Goal: Task Accomplishment & Management: Manage account settings

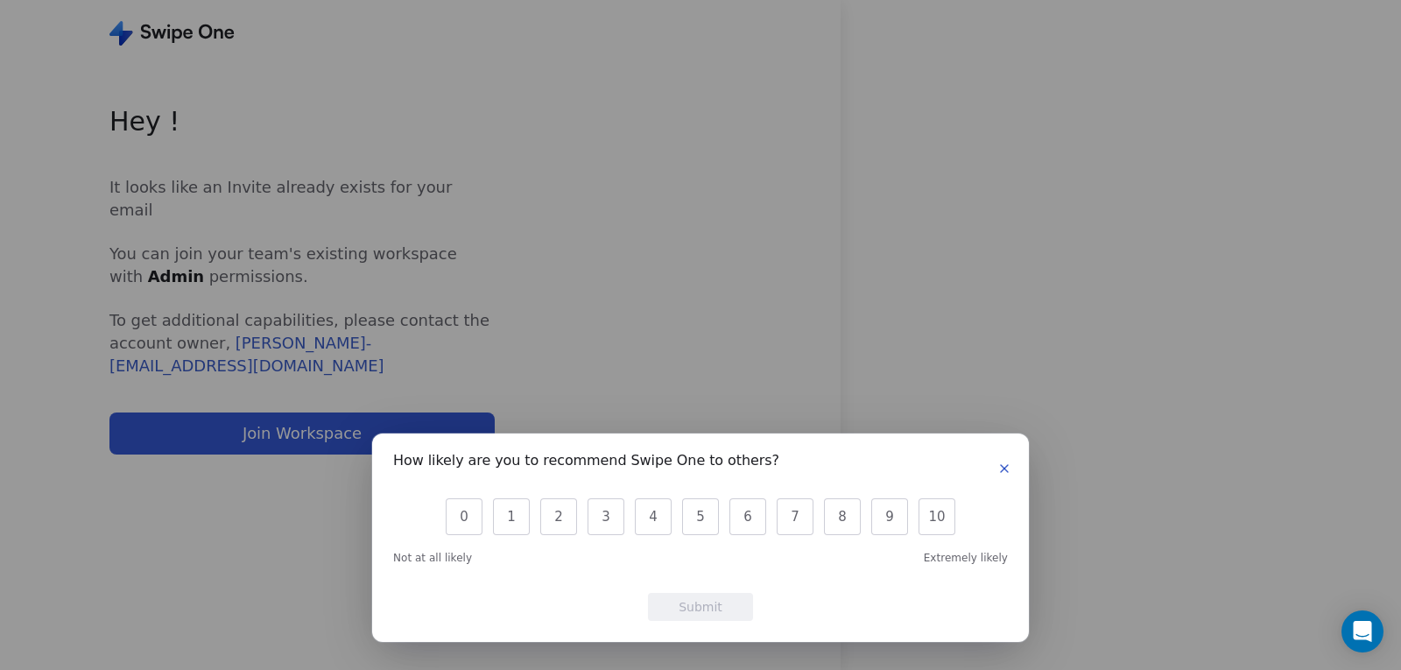
click at [996, 475] on button "button" at bounding box center [1004, 468] width 21 height 21
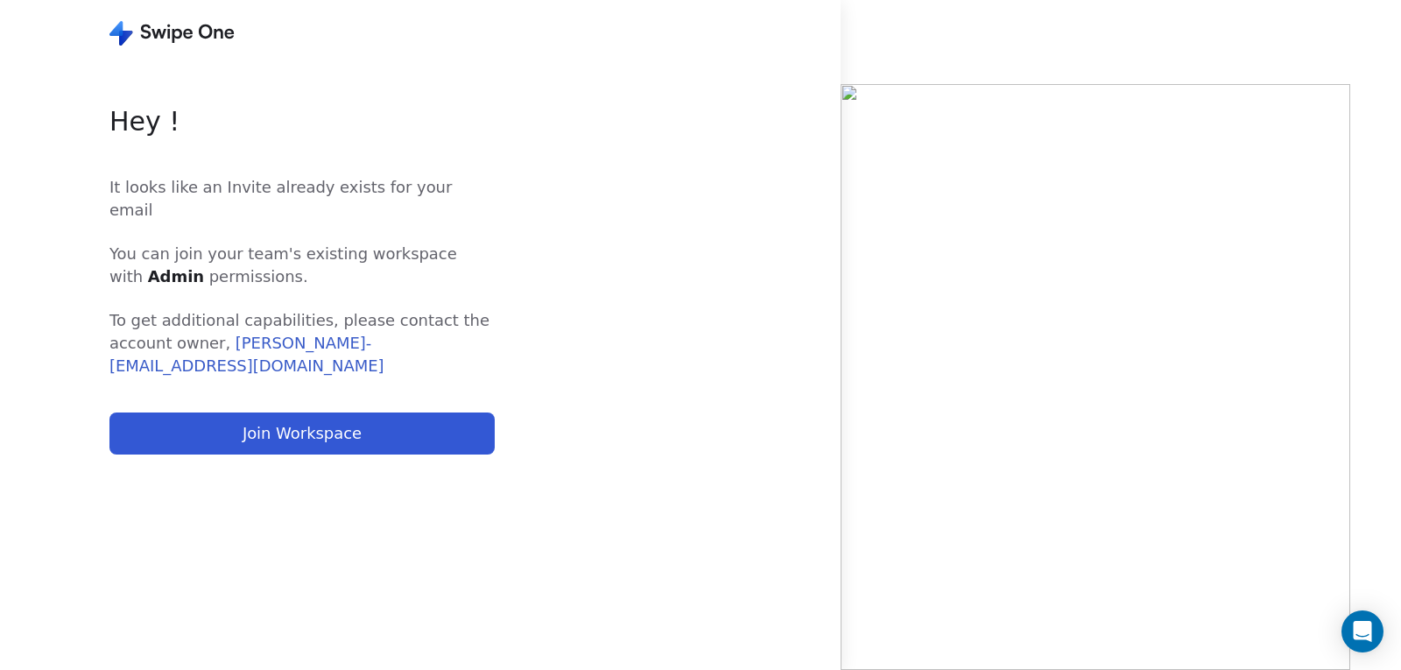
click at [321, 413] on button "Join Workspace" at bounding box center [301, 434] width 385 height 42
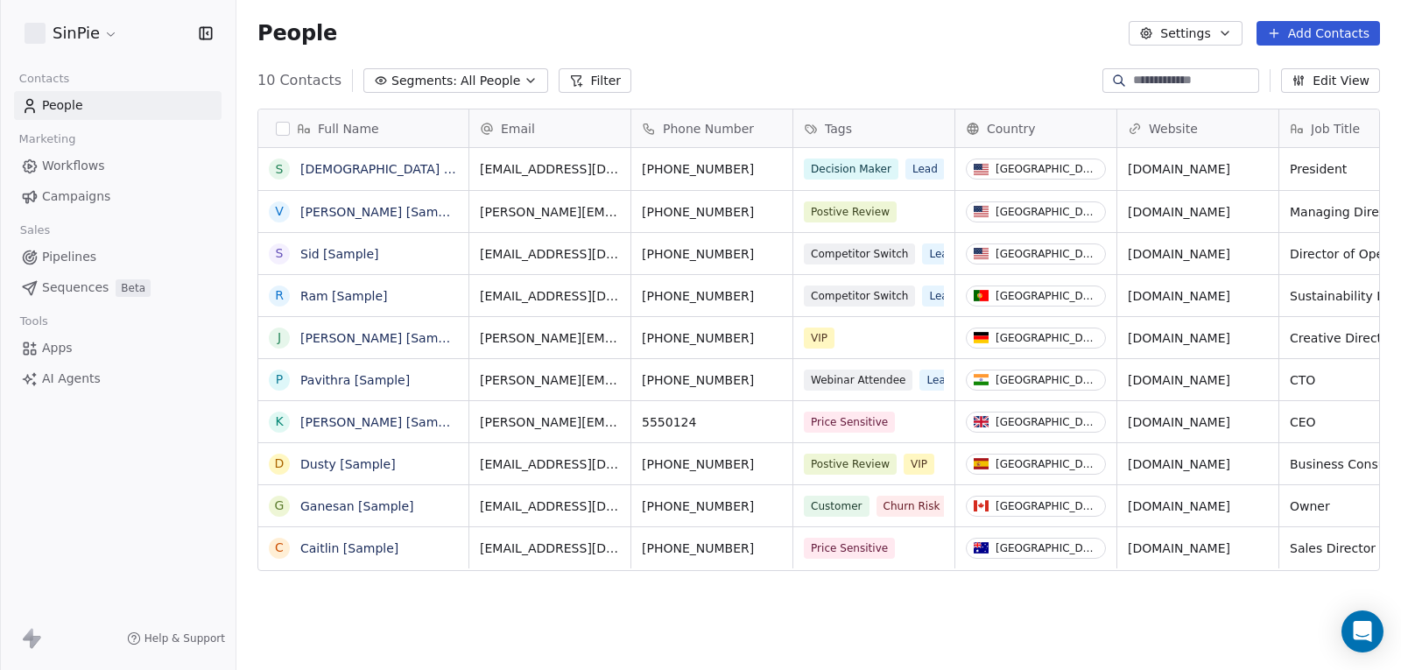
scroll to position [576, 1152]
click at [74, 194] on span "Campaigns" at bounding box center [76, 196] width 68 height 18
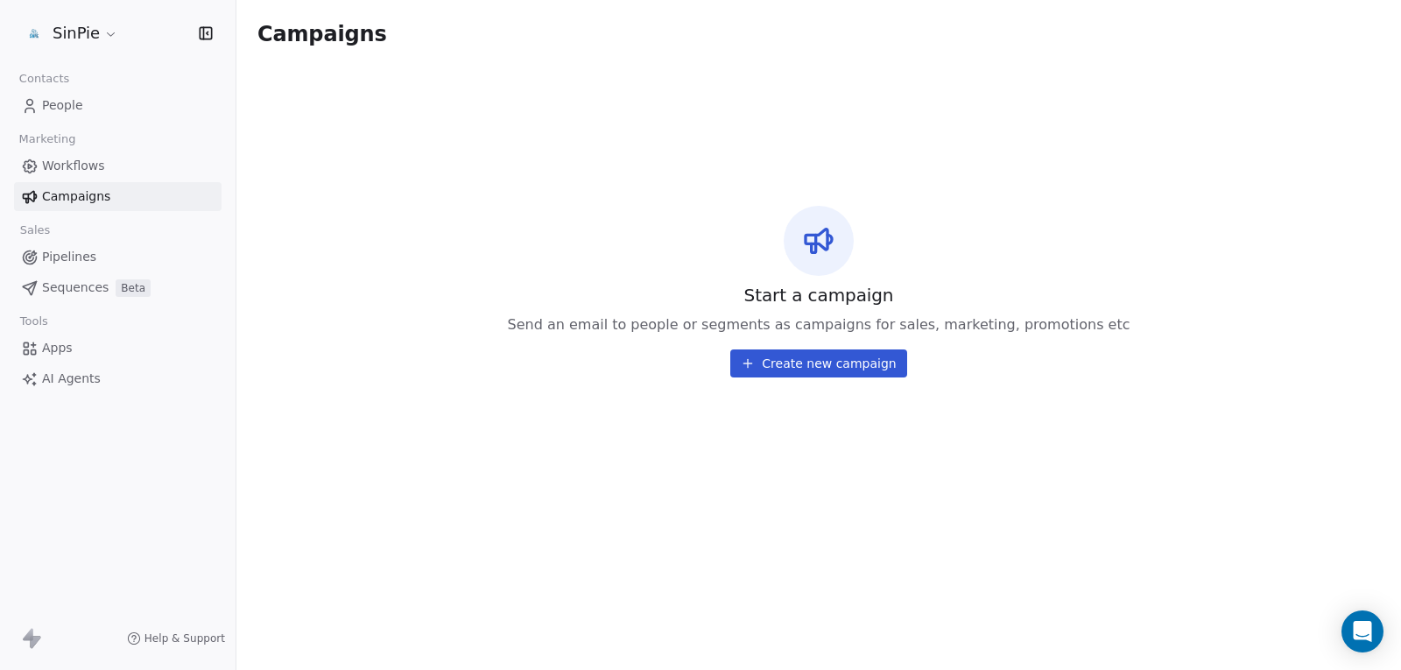
click at [66, 349] on span "Apps" at bounding box center [57, 348] width 31 height 18
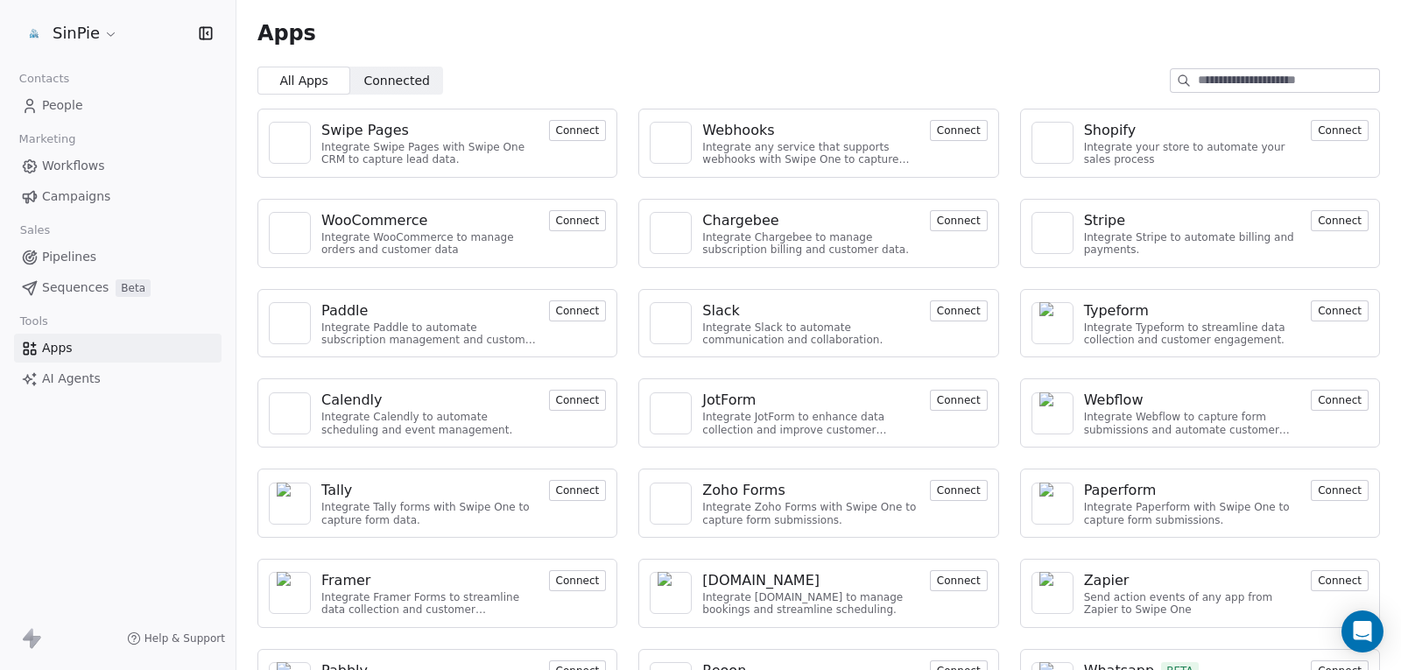
click at [63, 381] on span "AI Agents" at bounding box center [71, 379] width 59 height 18
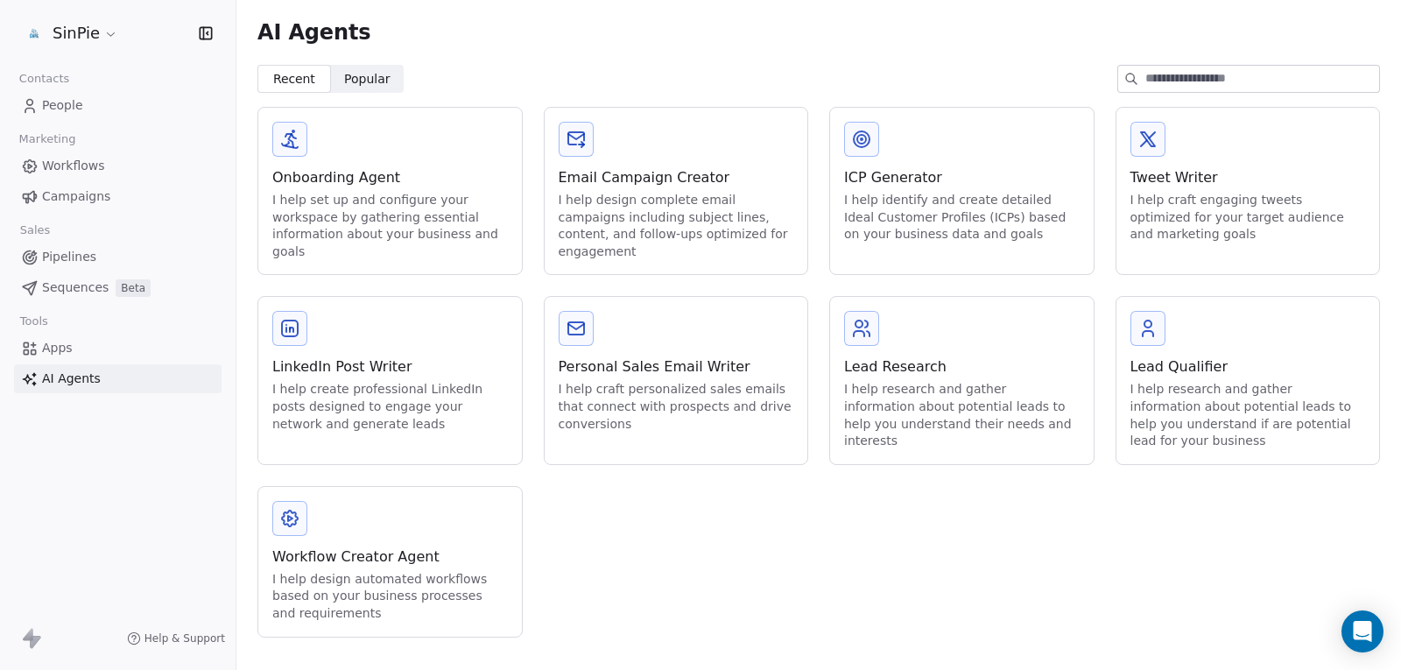
click at [55, 275] on link "Sequences Beta" at bounding box center [118, 287] width 208 height 29
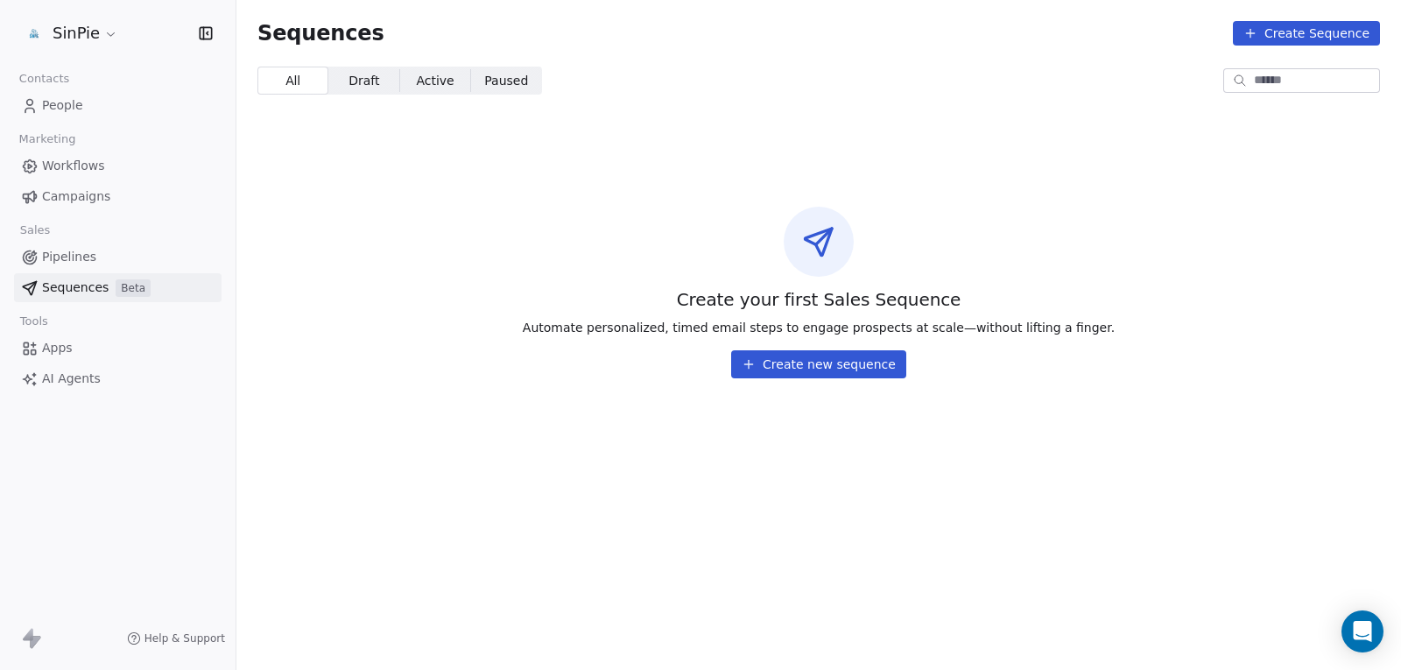
click at [60, 252] on span "Pipelines" at bounding box center [69, 257] width 54 height 18
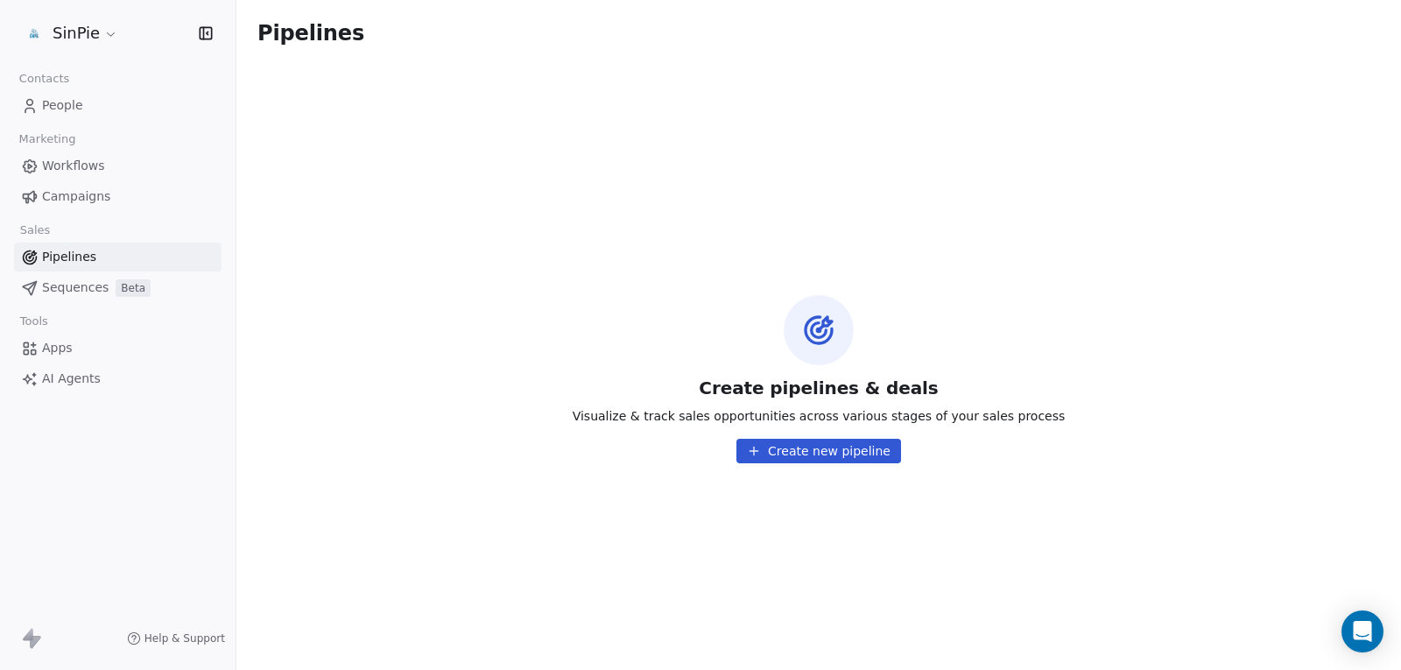
click at [799, 454] on button "Create new pipeline" at bounding box center [819, 451] width 165 height 25
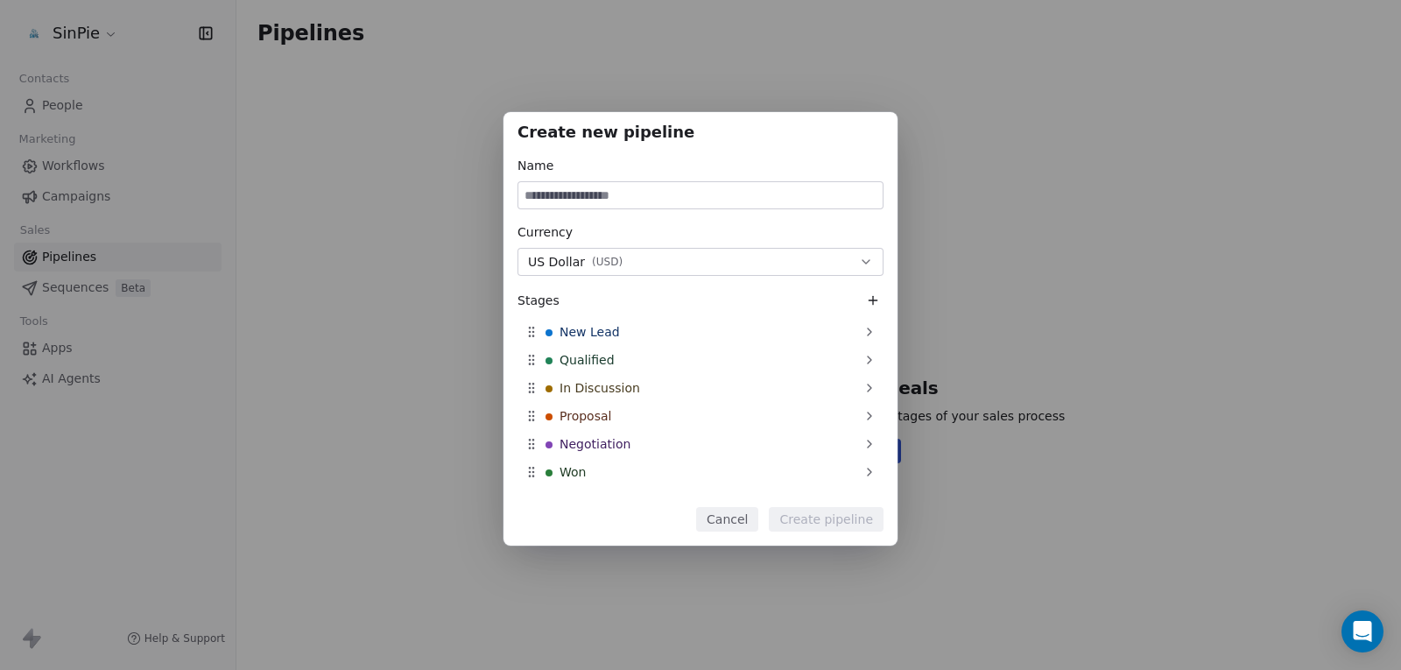
click at [703, 262] on button "US Dollar ( USD )" at bounding box center [701, 262] width 366 height 28
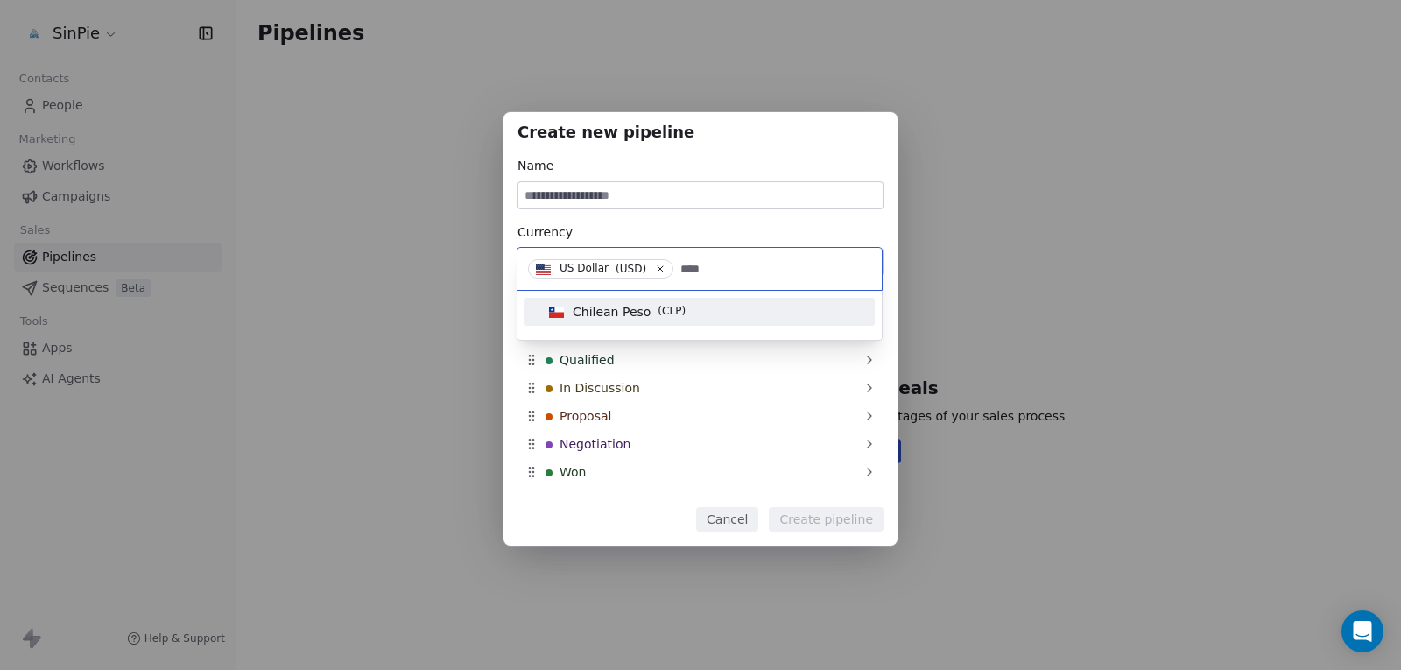
type input "****"
click at [709, 302] on div "Chilean Peso ( CLP )" at bounding box center [699, 311] width 315 height 19
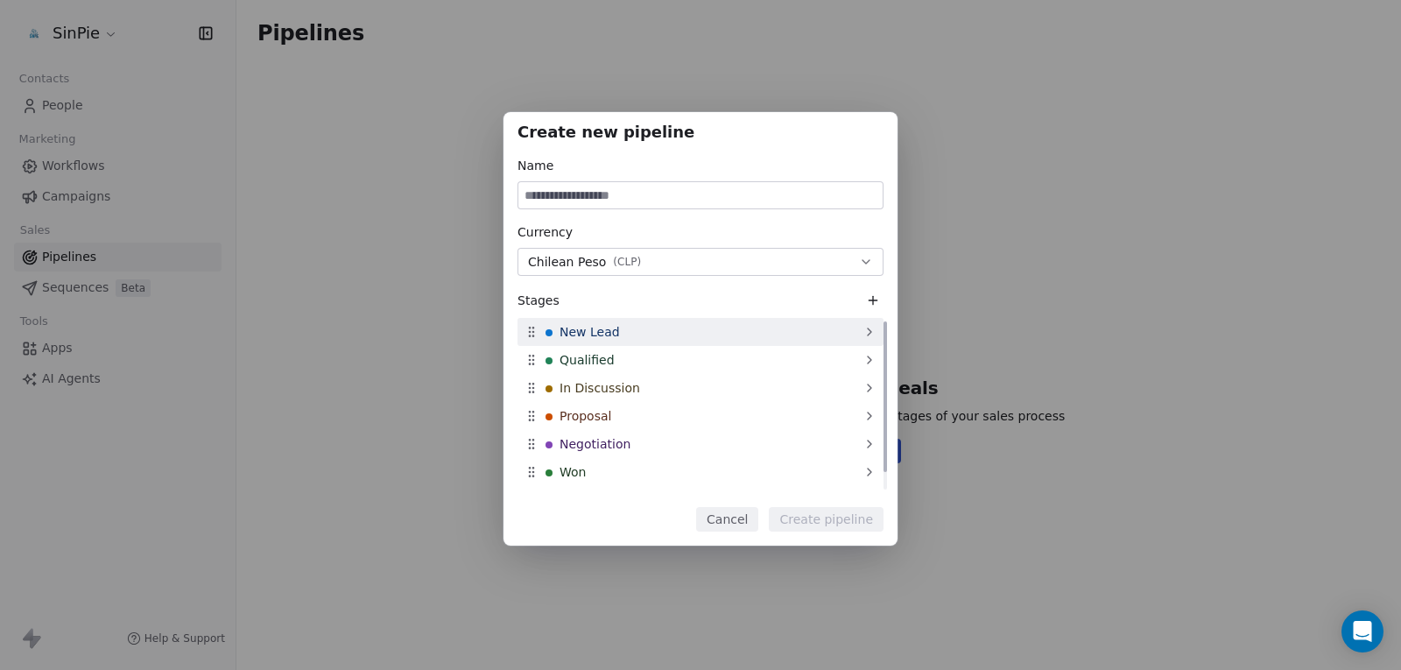
click at [674, 342] on div "New Lead" at bounding box center [701, 332] width 366 height 28
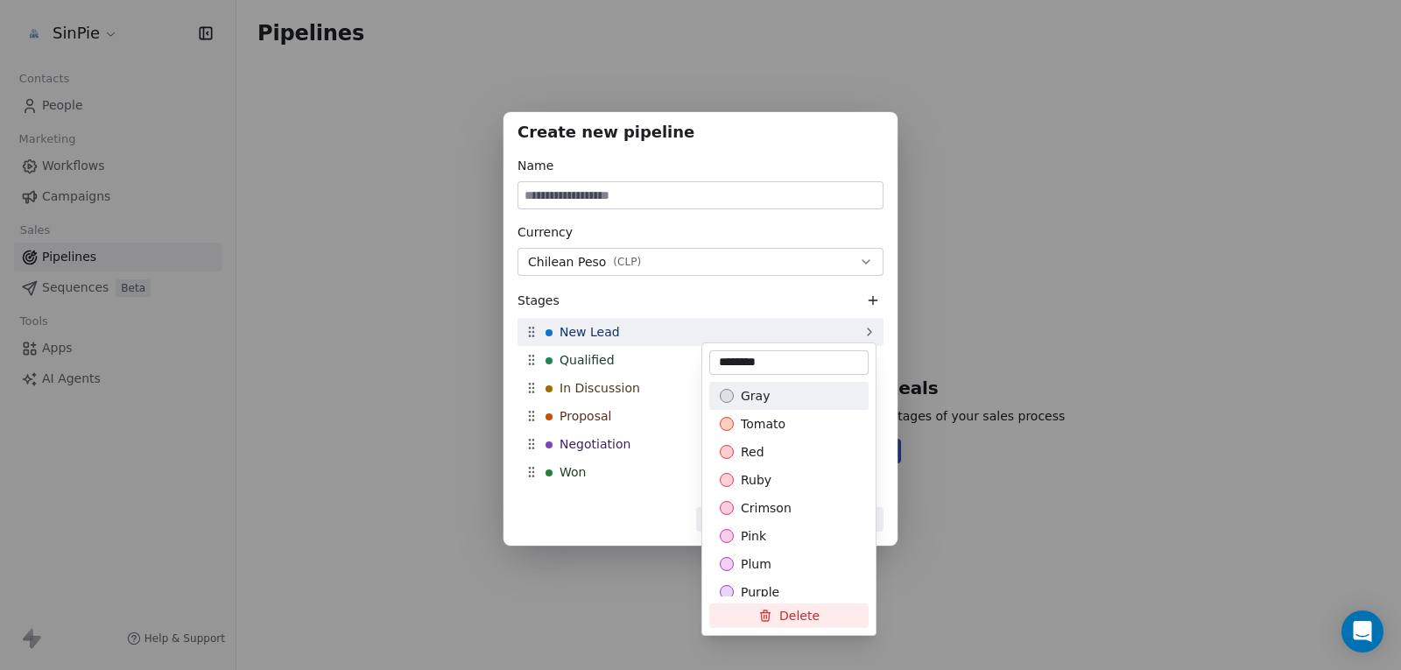
click at [674, 342] on div "Create new pipeline Name Currency Chilean Peso ( CLP ) Stages New Lead Qualifie…" at bounding box center [700, 335] width 1401 height 502
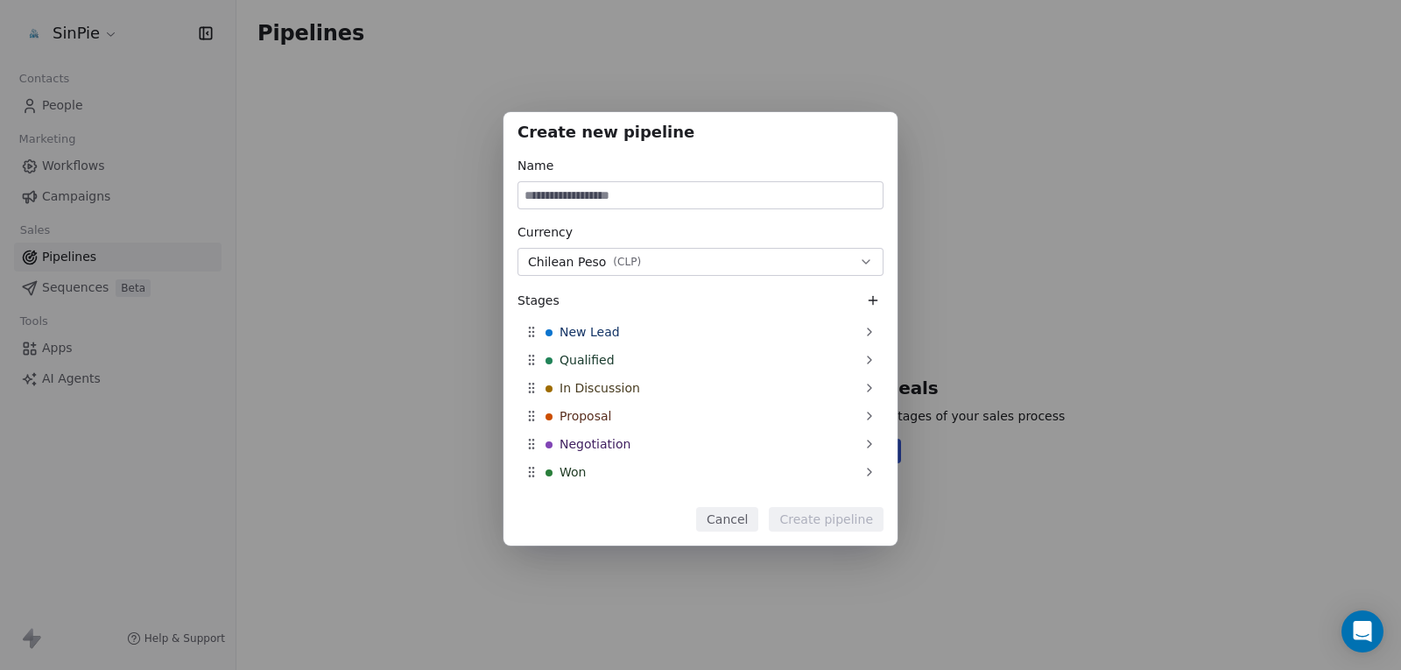
click at [613, 203] on input at bounding box center [701, 195] width 364 height 26
type input "**********"
click at [858, 509] on button "Create pipeline" at bounding box center [826, 519] width 115 height 25
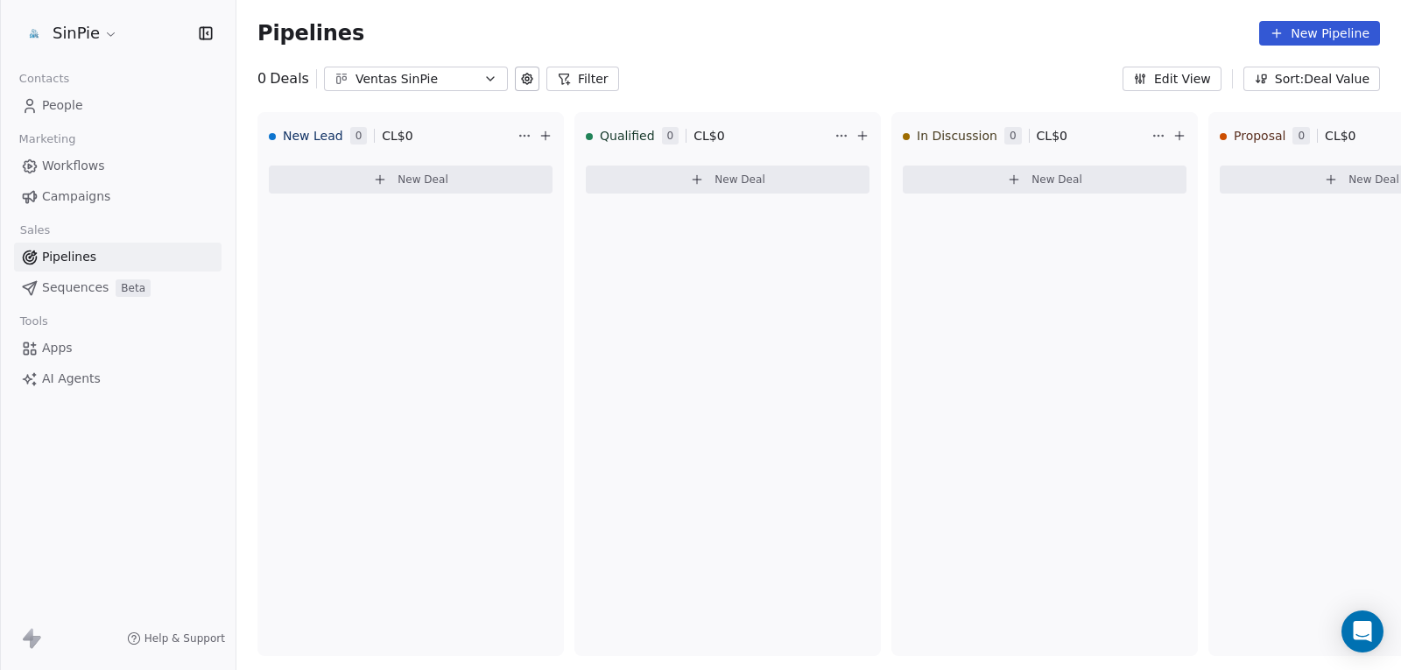
click at [66, 194] on span "Campaigns" at bounding box center [76, 196] width 68 height 18
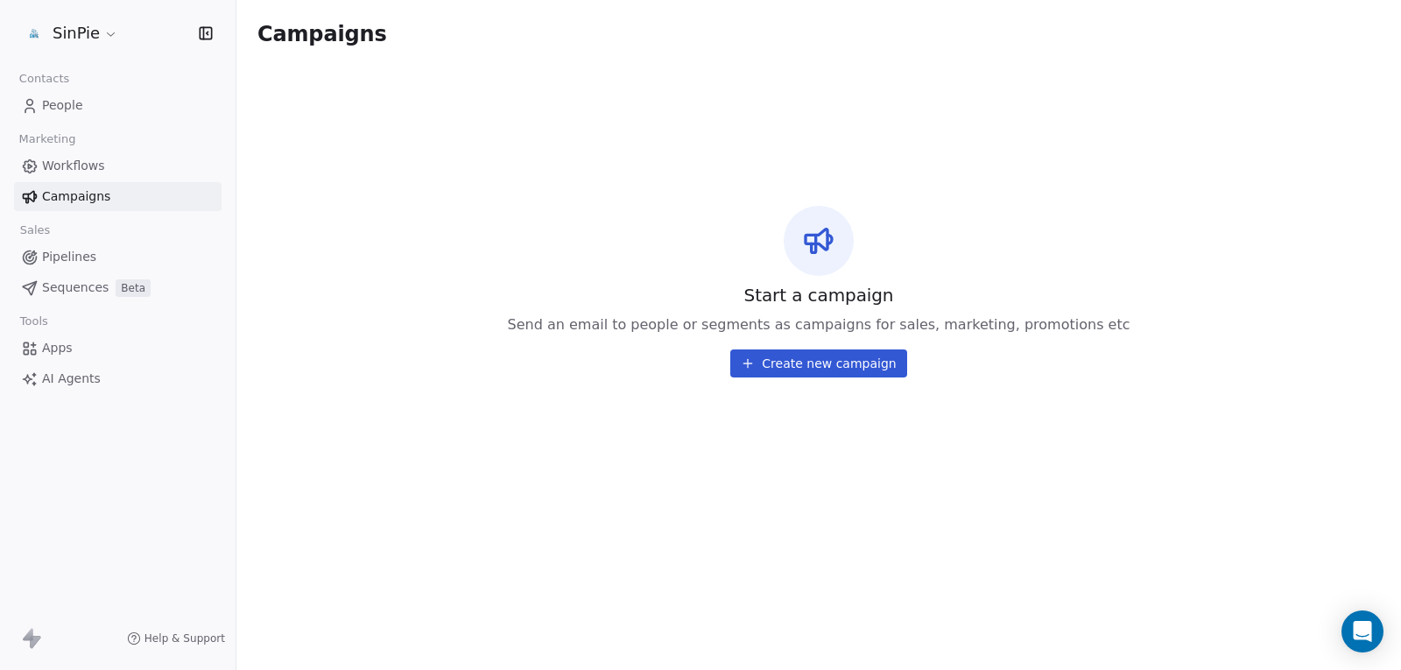
click at [65, 173] on span "Workflows" at bounding box center [73, 166] width 63 height 18
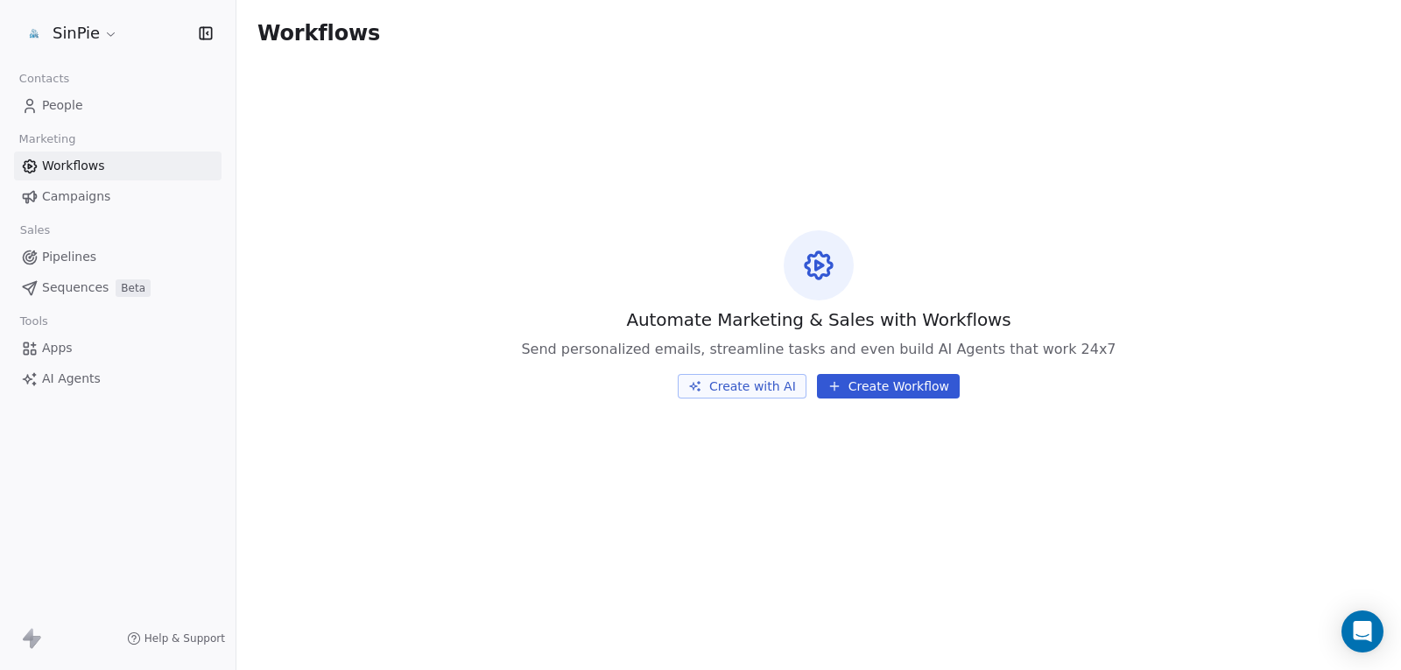
click at [749, 396] on button "Create with AI" at bounding box center [742, 386] width 129 height 25
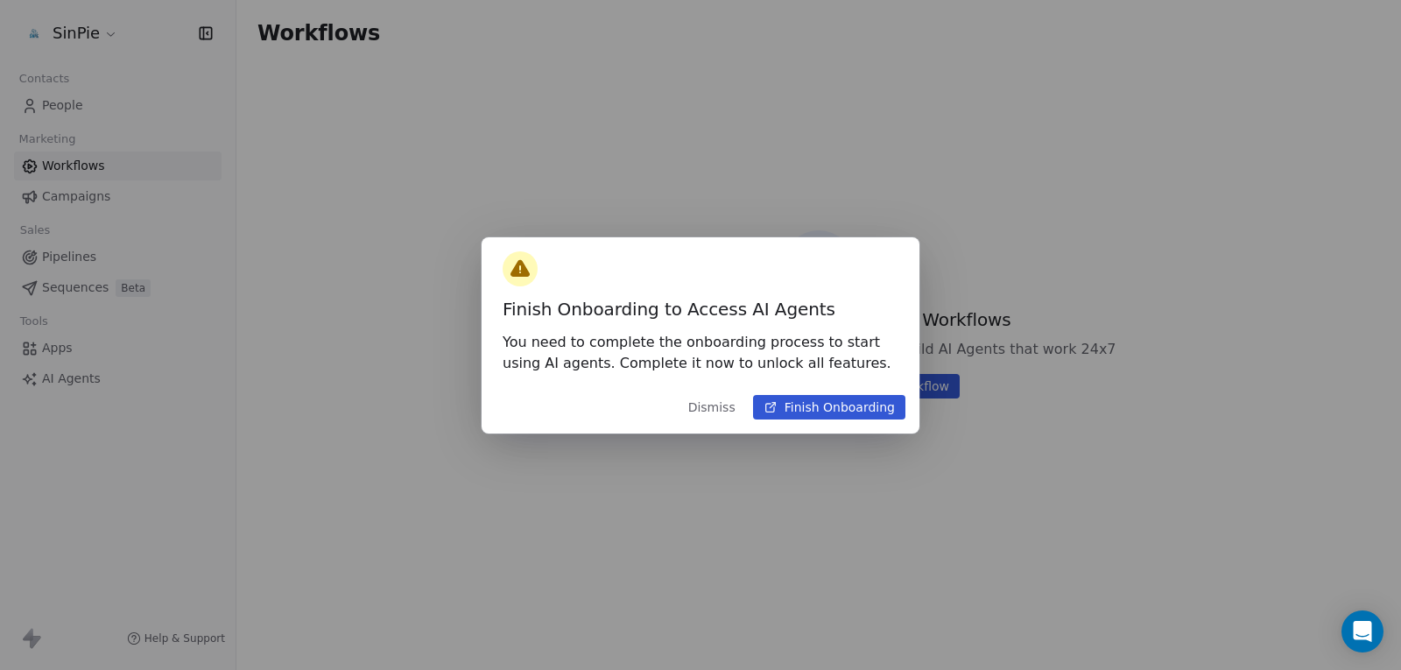
click at [773, 407] on icon at bounding box center [771, 407] width 14 height 14
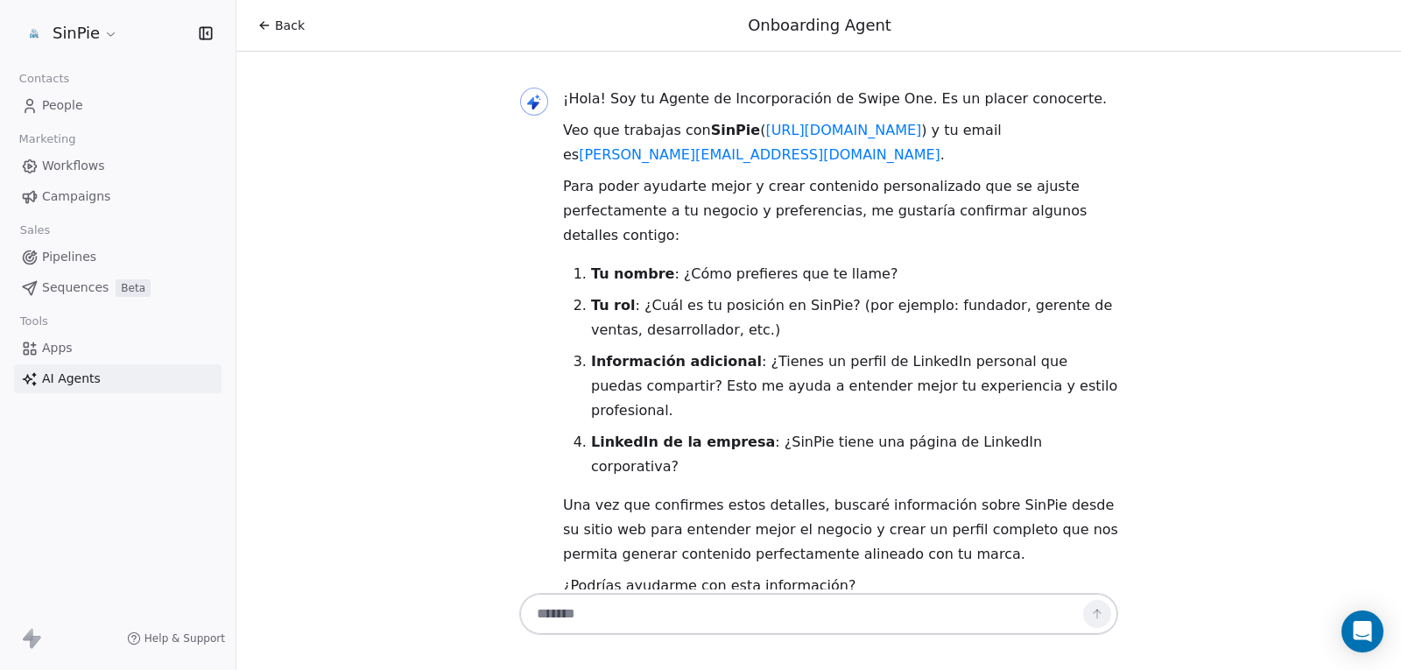
click at [56, 96] on span "People" at bounding box center [62, 105] width 41 height 18
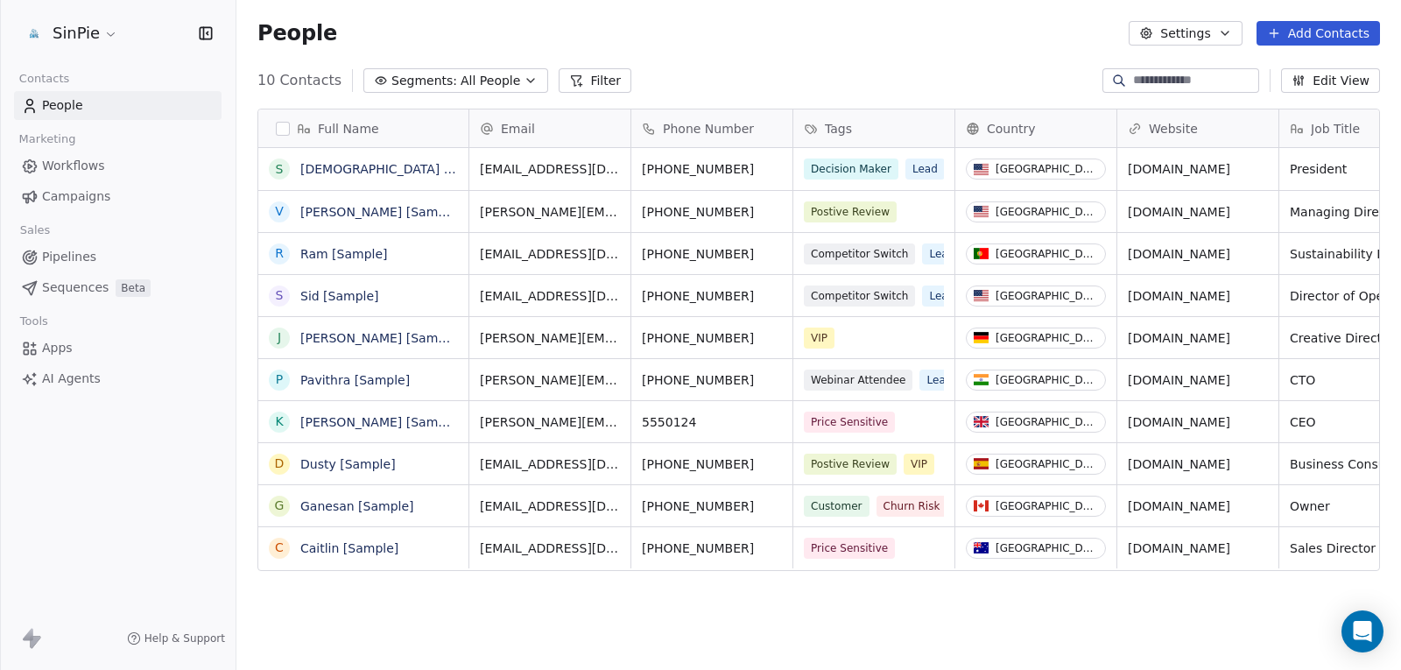
click at [1213, 36] on button "Settings" at bounding box center [1185, 33] width 113 height 25
click at [1213, 36] on html "SinPie Contacts People Marketing Workflows Campaigns Sales Pipelines Sequences …" at bounding box center [700, 335] width 1401 height 670
click at [87, 165] on span "Workflows" at bounding box center [73, 166] width 63 height 18
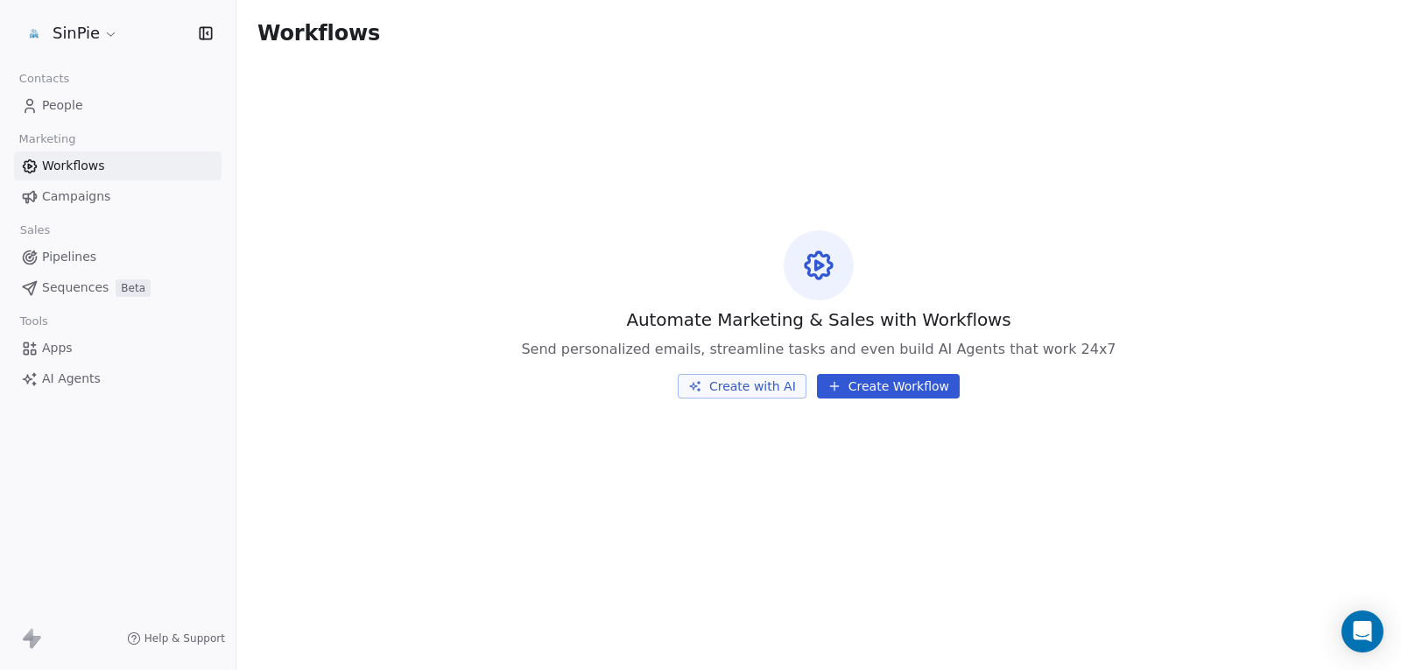
click at [84, 109] on link "People" at bounding box center [118, 105] width 208 height 29
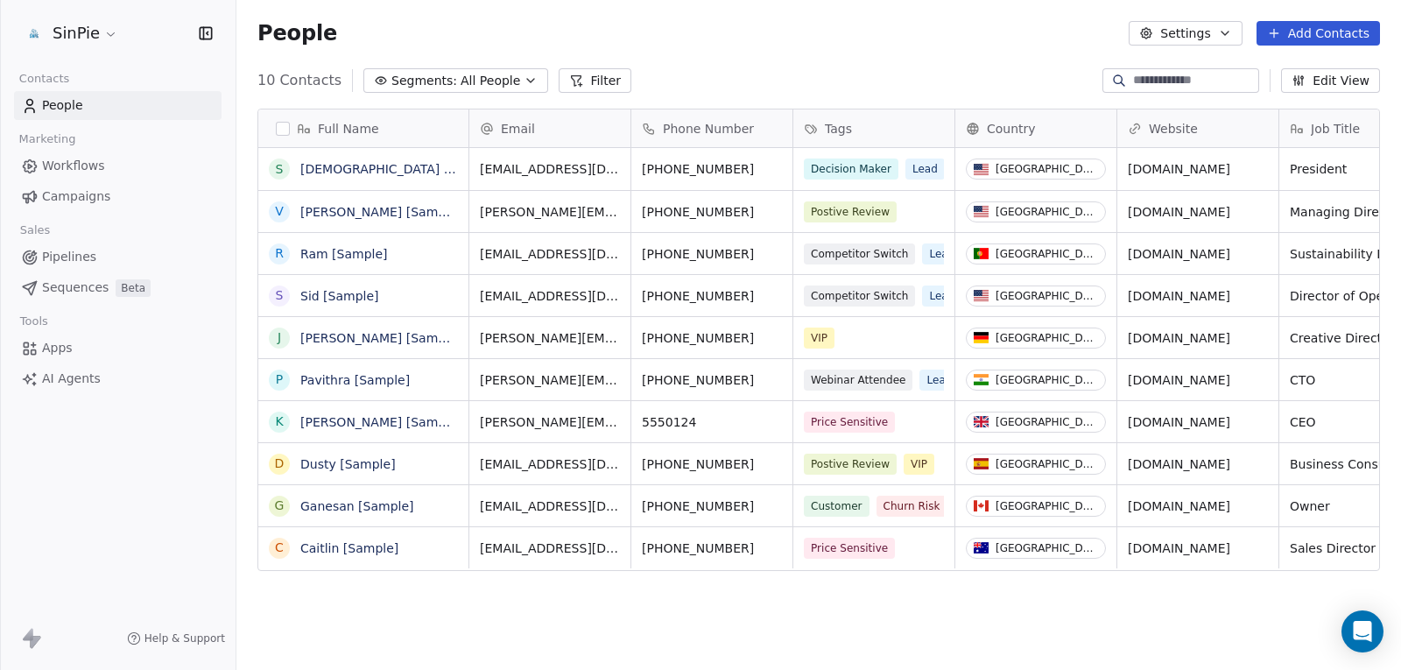
scroll to position [576, 1152]
click at [81, 199] on span "Campaigns" at bounding box center [76, 196] width 68 height 18
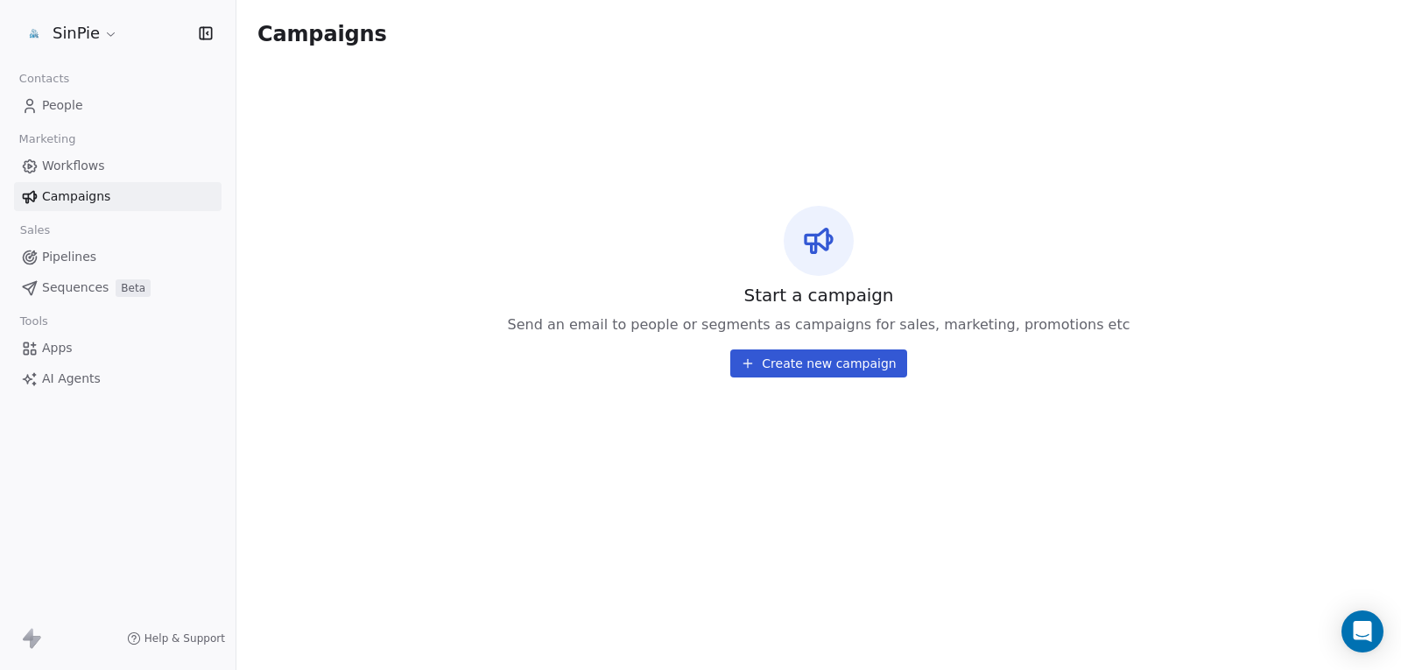
click at [813, 372] on button "Create new campaign" at bounding box center [819, 363] width 176 height 28
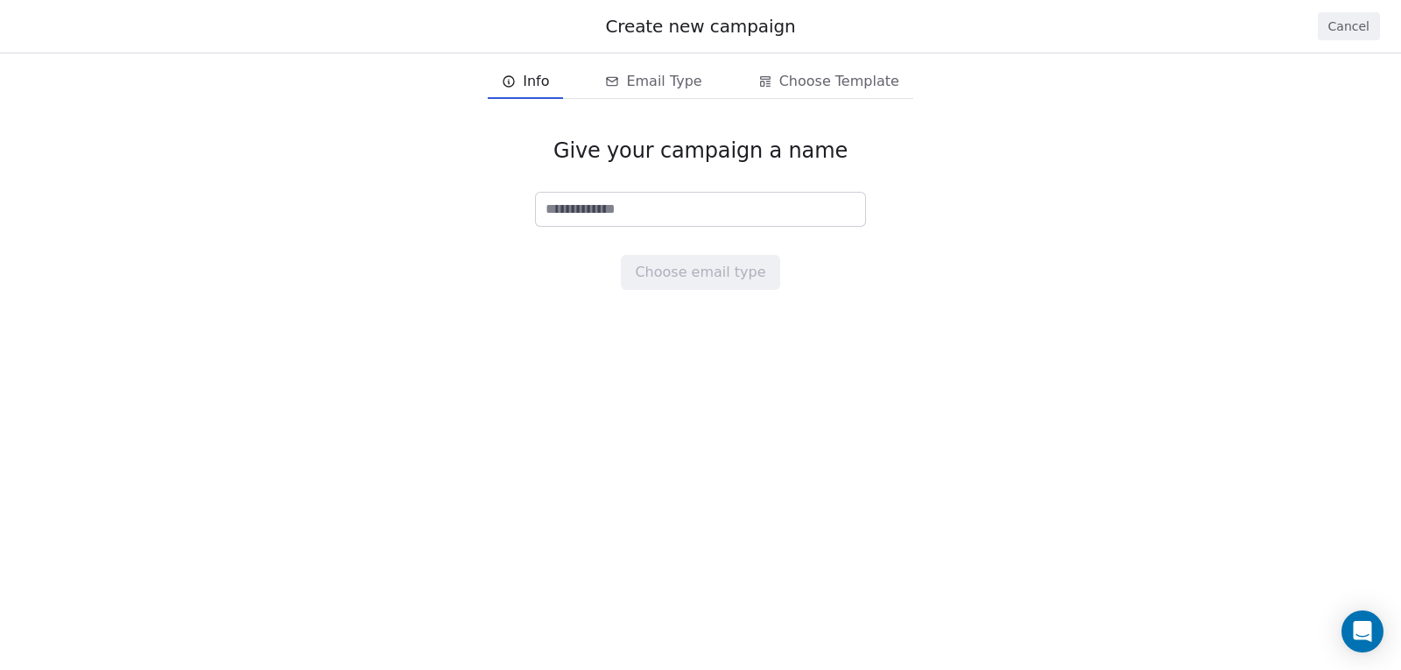
click at [1337, 32] on button "Cancel" at bounding box center [1349, 26] width 62 height 28
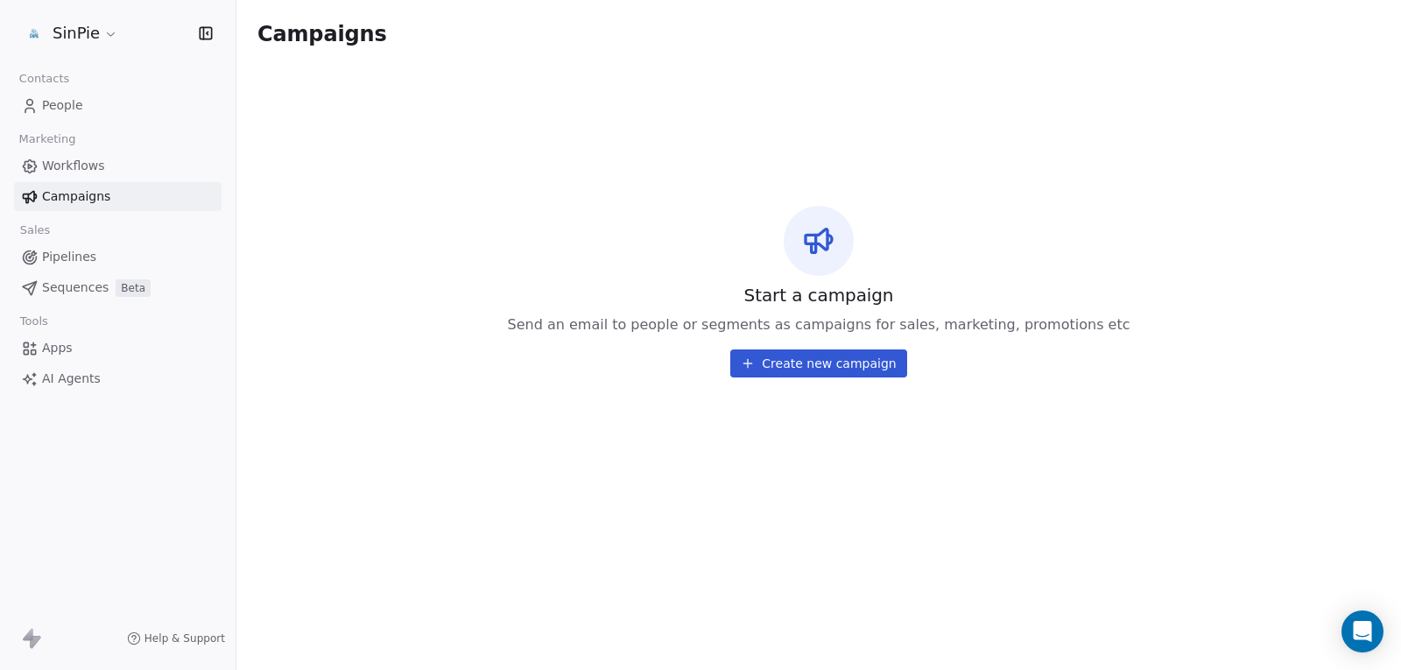
click at [55, 344] on span "Apps" at bounding box center [57, 348] width 31 height 18
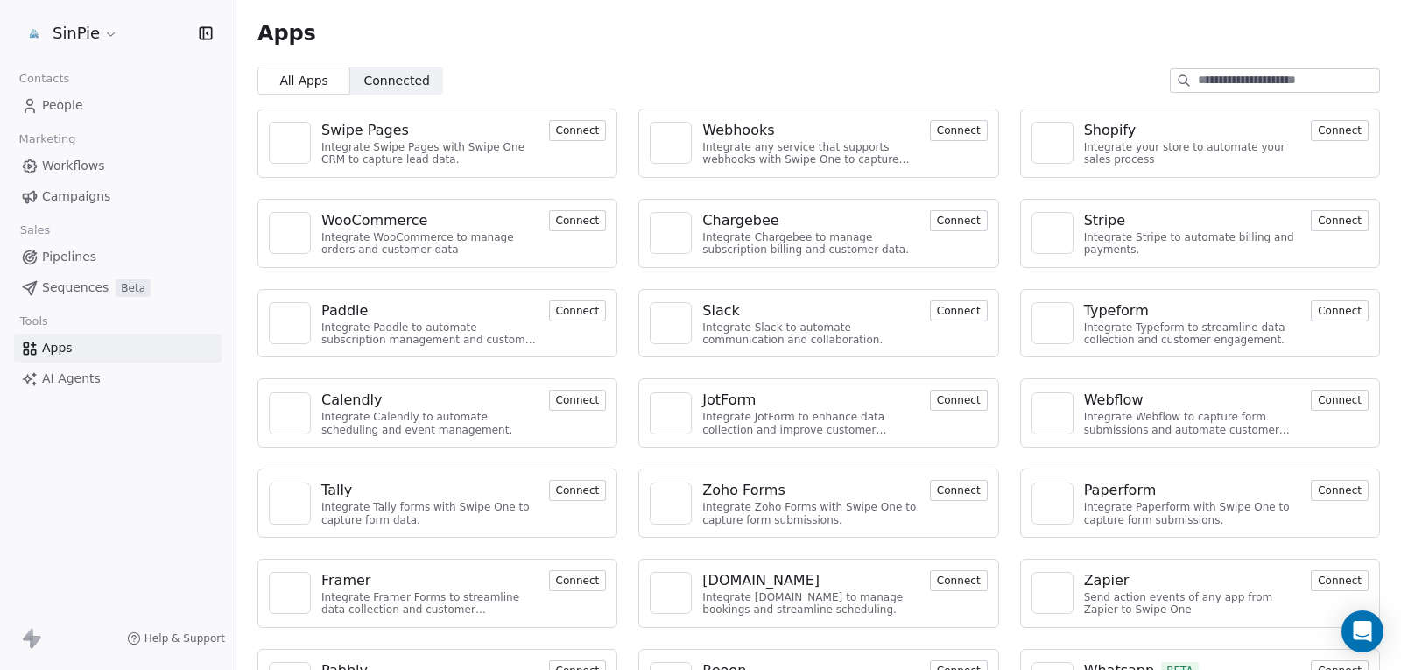
scroll to position [62, 0]
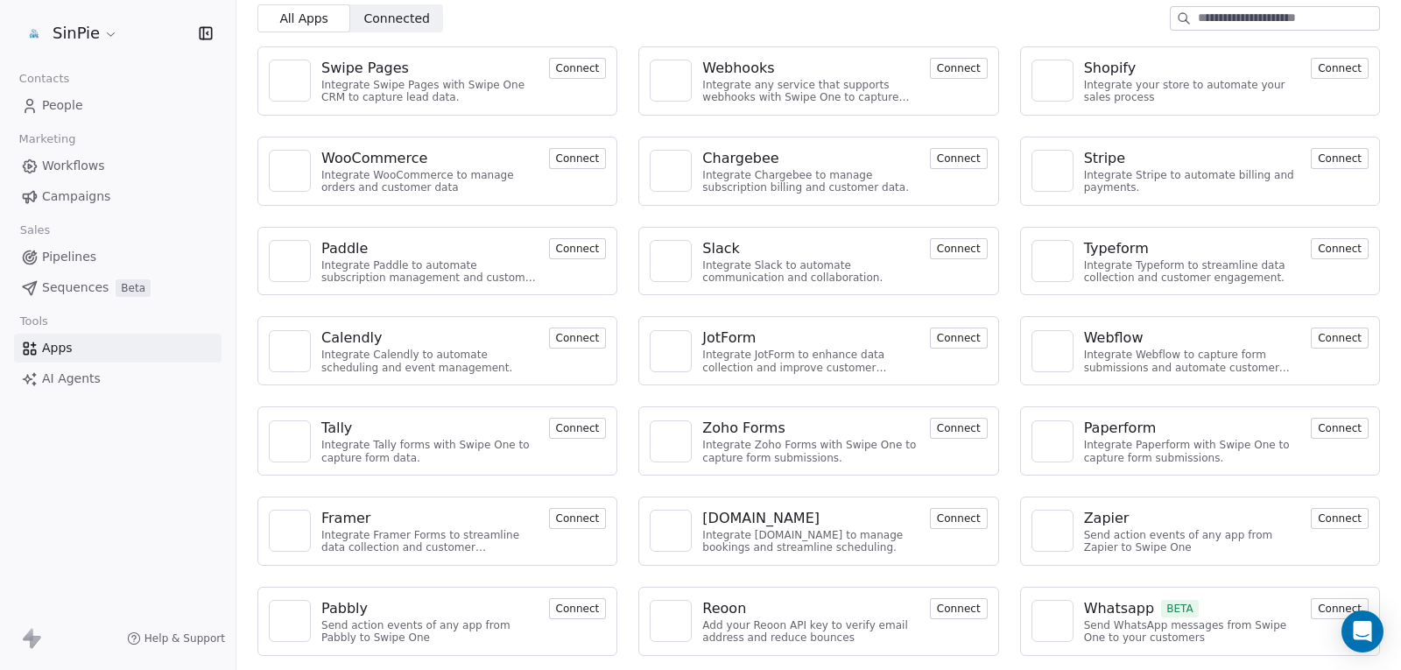
click at [1315, 610] on button "Connect" at bounding box center [1340, 608] width 58 height 21
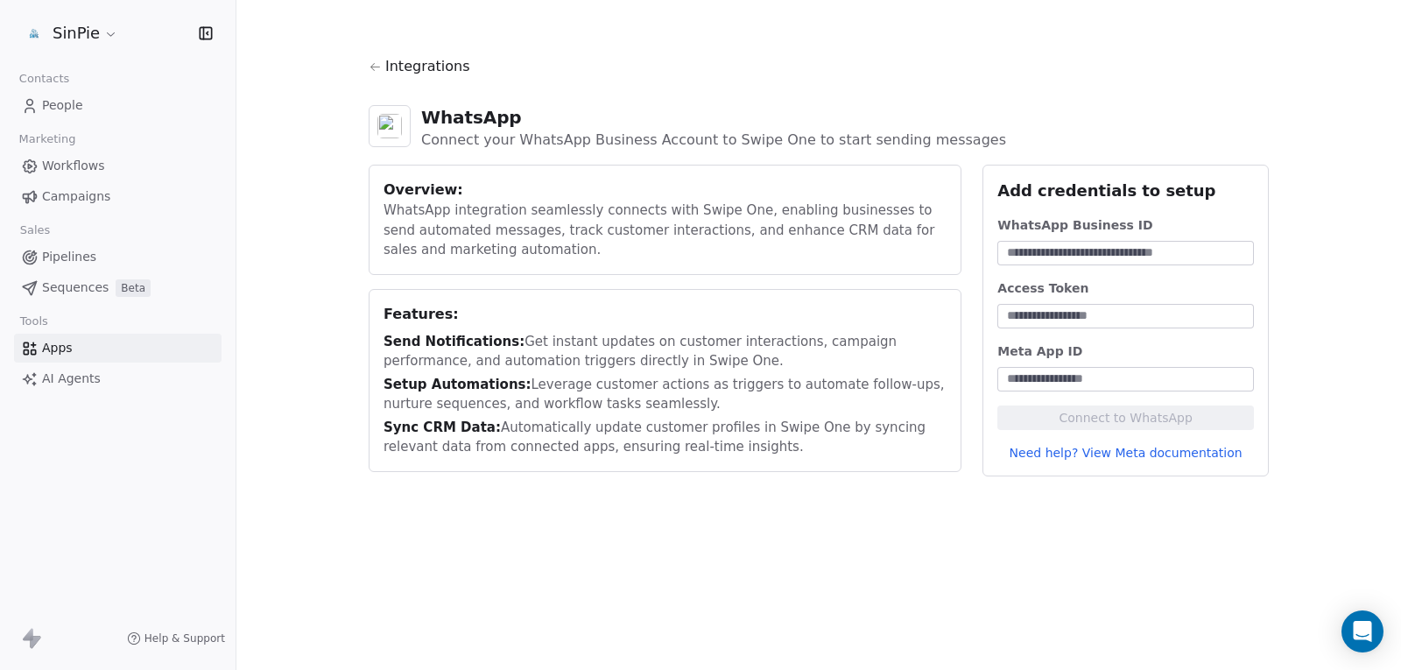
click at [397, 67] on span "Integrations" at bounding box center [427, 66] width 85 height 21
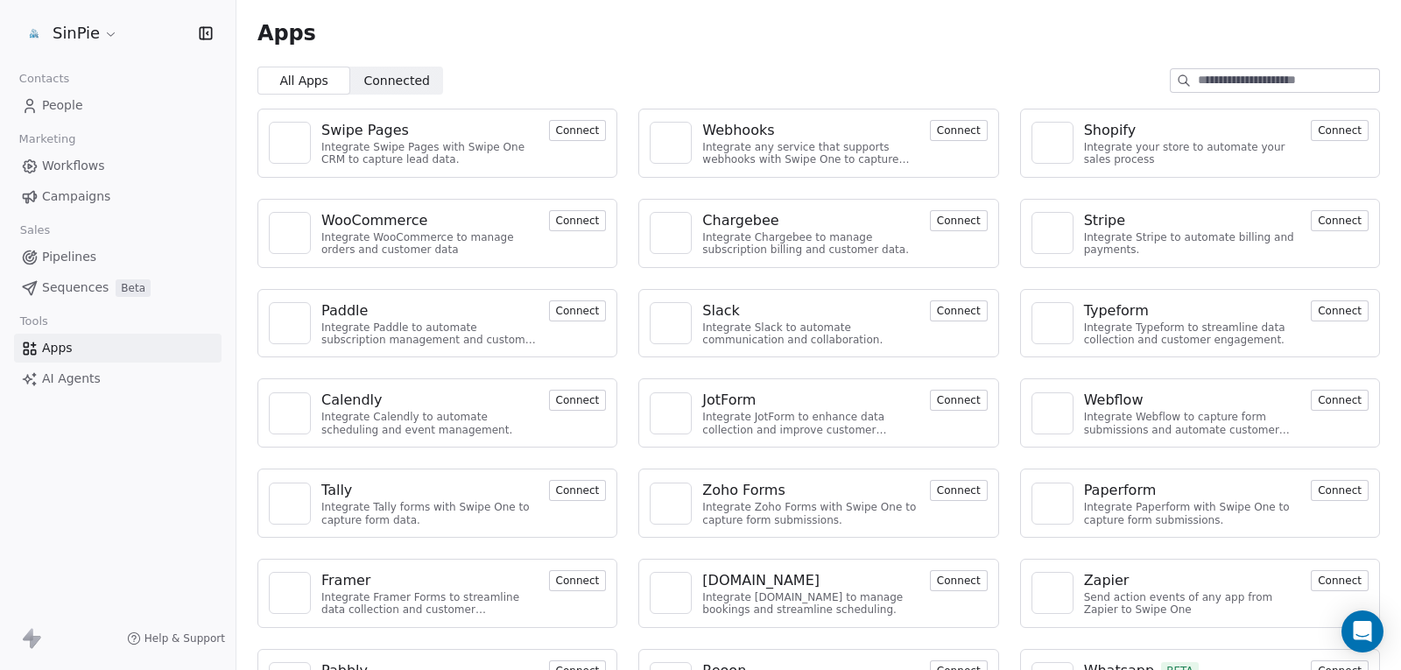
scroll to position [62, 0]
